Goal: Information Seeking & Learning: Check status

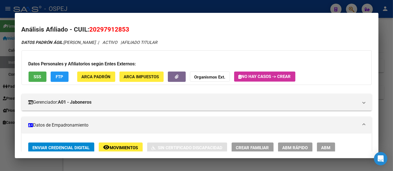
click at [235, 11] on div at bounding box center [196, 85] width 393 height 171
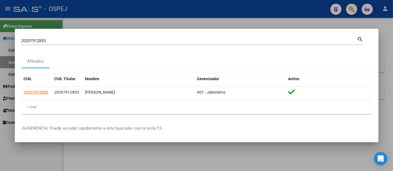
click at [97, 43] on div "20297912853 Buscar (apellido, dni, [PERSON_NAME], [PERSON_NAME], cuit, obra soc…" at bounding box center [190, 41] width 336 height 8
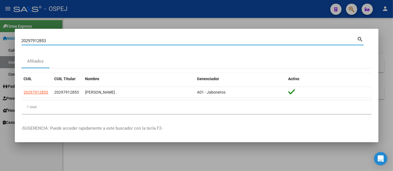
click at [97, 39] on input "20297912853" at bounding box center [190, 40] width 336 height 5
type input "2"
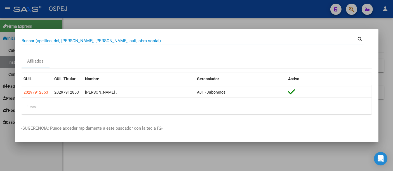
paste input "20251291986"
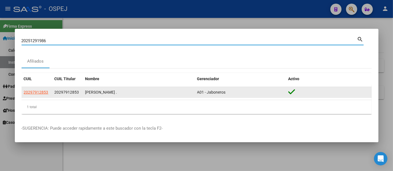
type input "20251291986"
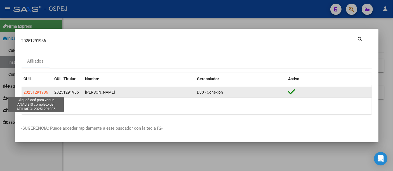
click at [42, 92] on span "20251291986" at bounding box center [36, 92] width 25 height 4
type textarea "20251291986"
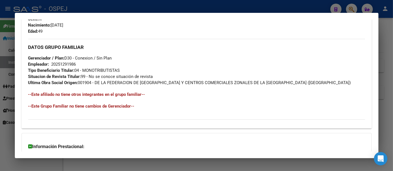
scroll to position [292, 0]
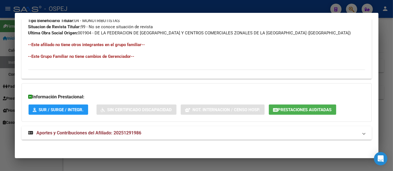
click at [127, 131] on span "Aportes y Contribuciones del Afiliado: 20251291986" at bounding box center [89, 132] width 105 height 5
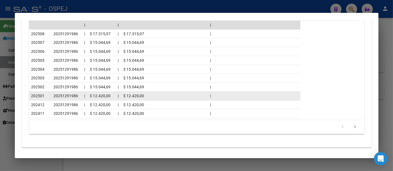
scroll to position [542, 0]
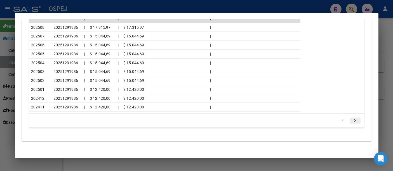
click at [352, 118] on icon "go to next page" at bounding box center [355, 121] width 7 height 7
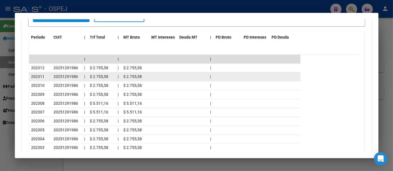
scroll to position [511, 0]
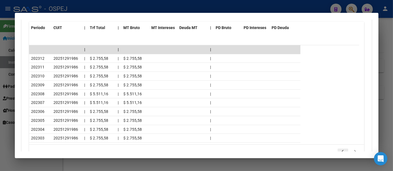
click at [340, 149] on icon "go to previous page" at bounding box center [343, 152] width 7 height 7
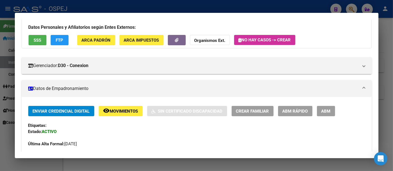
scroll to position [0, 0]
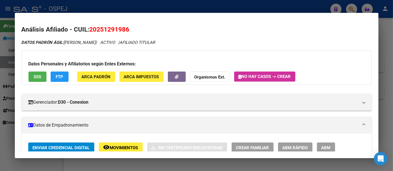
click at [135, 7] on div at bounding box center [196, 85] width 393 height 171
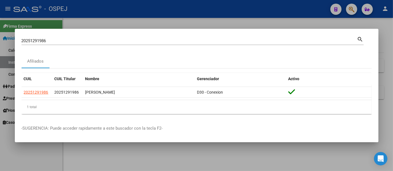
click at [94, 42] on input "20251291986" at bounding box center [190, 40] width 336 height 5
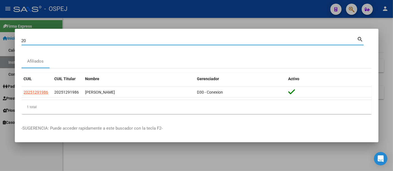
type input "2"
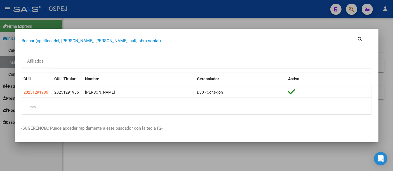
paste input "23821883"
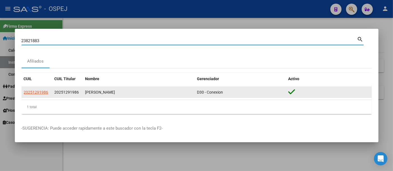
type input "23821883"
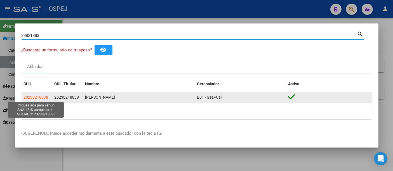
click at [41, 97] on span "20238218838" at bounding box center [36, 97] width 25 height 4
type textarea "20238218838"
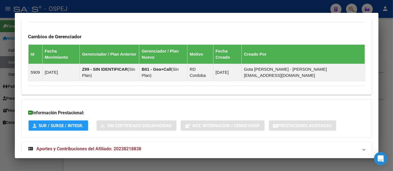
scroll to position [352, 0]
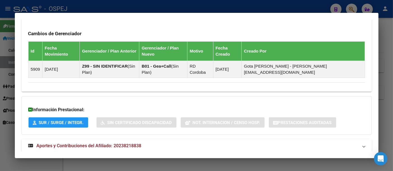
click at [125, 143] on span "Aportes y Contribuciones del Afiliado: 20238218838" at bounding box center [89, 145] width 105 height 5
click at [127, 146] on span "Aportes y Contribuciones del Afiliado: 20238218838" at bounding box center [89, 148] width 105 height 5
click at [132, 143] on span "Aportes y Contribuciones del Afiliado: 20238218838" at bounding box center [89, 145] width 105 height 5
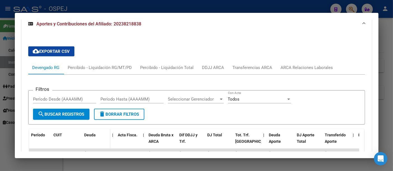
scroll to position [507, 0]
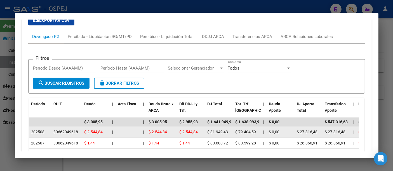
click at [66, 129] on div "30662049618" at bounding box center [66, 132] width 25 height 6
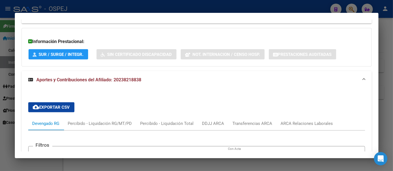
scroll to position [321, 0]
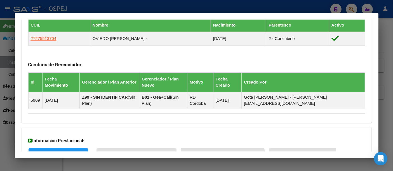
click at [216, 8] on div at bounding box center [196, 85] width 393 height 171
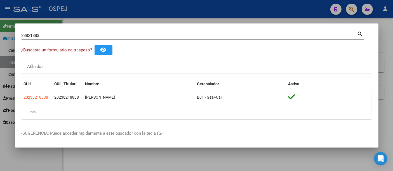
click at [180, 11] on div at bounding box center [196, 85] width 393 height 171
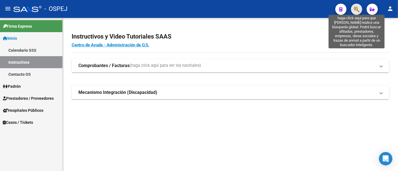
click at [355, 8] on icon "button" at bounding box center [357, 9] width 6 height 6
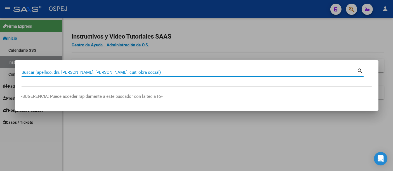
paste input "20405657938"
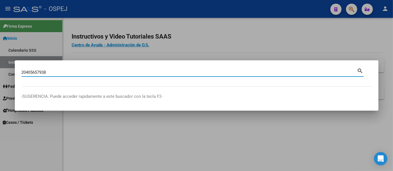
type input "20405657938"
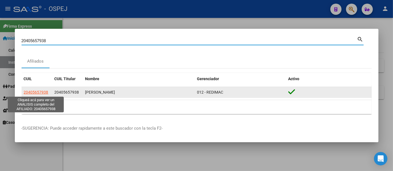
click at [42, 93] on span "20405657938" at bounding box center [36, 92] width 25 height 4
type textarea "20405657938"
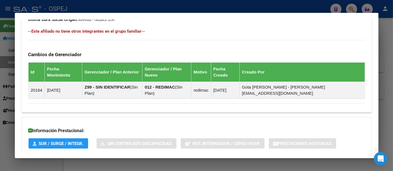
scroll to position [333, 0]
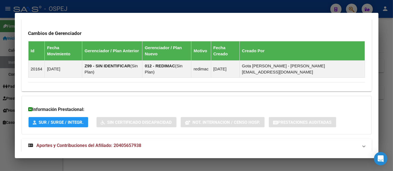
click at [122, 143] on span "Aportes y Contribuciones del Afiliado: 20405657938" at bounding box center [89, 145] width 105 height 5
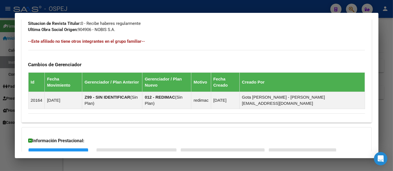
scroll to position [289, 0]
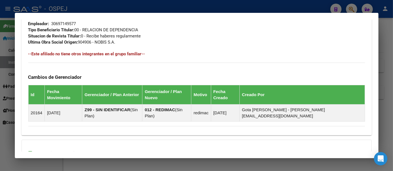
click at [158, 8] on div at bounding box center [196, 85] width 393 height 171
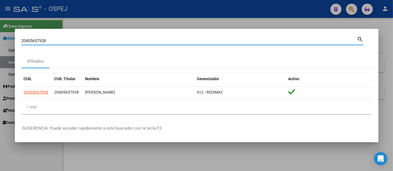
click at [81, 41] on input "20405657938" at bounding box center [190, 40] width 336 height 5
type input "2"
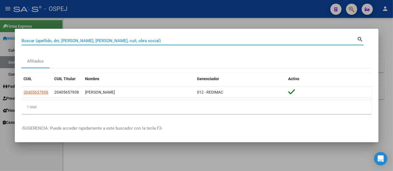
paste input "27-43852971-9"
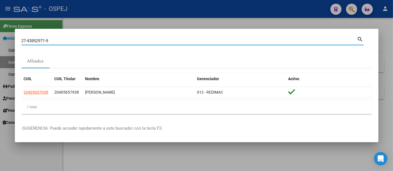
type input "27438529719"
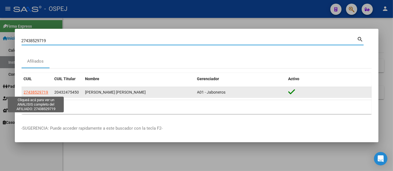
click at [40, 93] on span "27438529719" at bounding box center [36, 92] width 25 height 4
type textarea "27438529719"
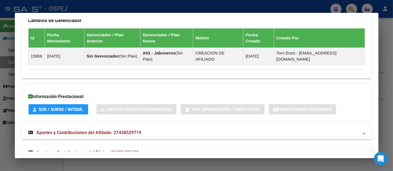
scroll to position [368, 0]
click at [136, 150] on span "Aportes y Contribuciones del Titular: 20432475450" at bounding box center [88, 152] width 102 height 5
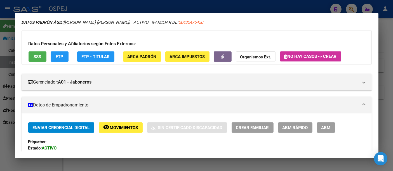
scroll to position [0, 0]
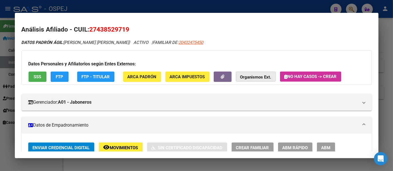
click at [253, 76] on strong "Organismos Ext." at bounding box center [256, 77] width 31 height 5
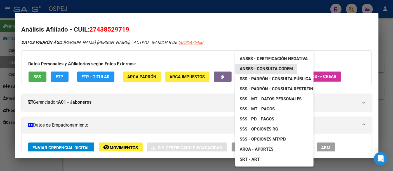
click at [264, 69] on span "ANSES - Consulta CODEM" at bounding box center [266, 68] width 53 height 5
